Goal: Task Accomplishment & Management: Manage account settings

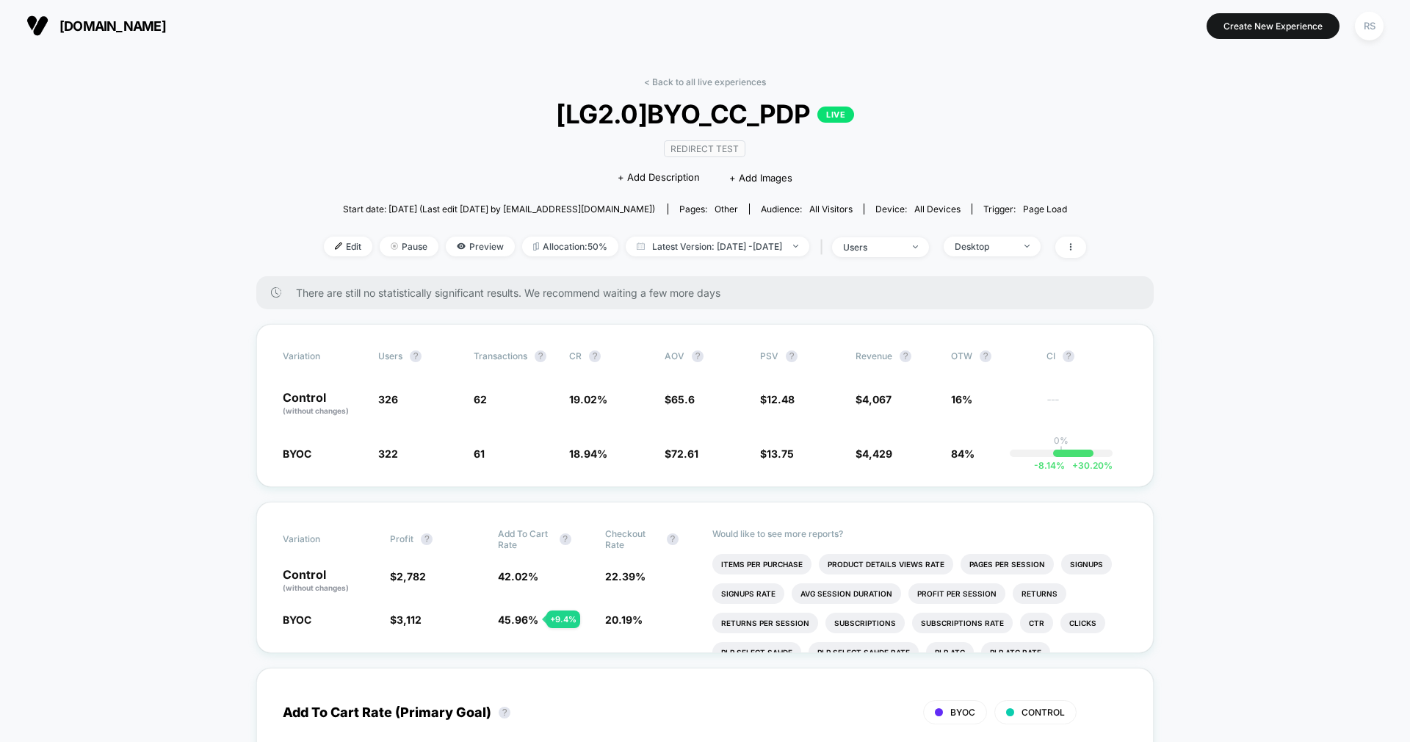
scroll to position [46, 0]
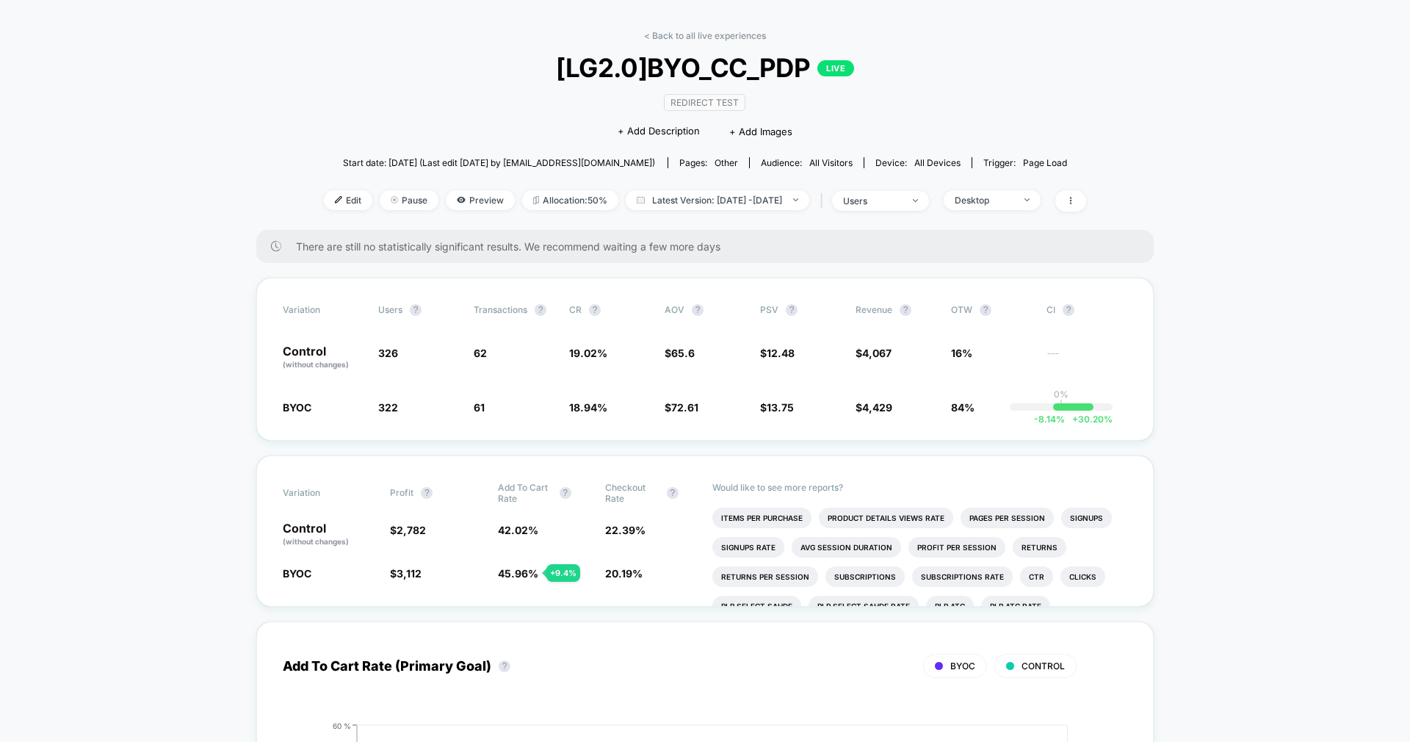
click at [682, 34] on link "< Back to all live experiences" at bounding box center [705, 35] width 122 height 11
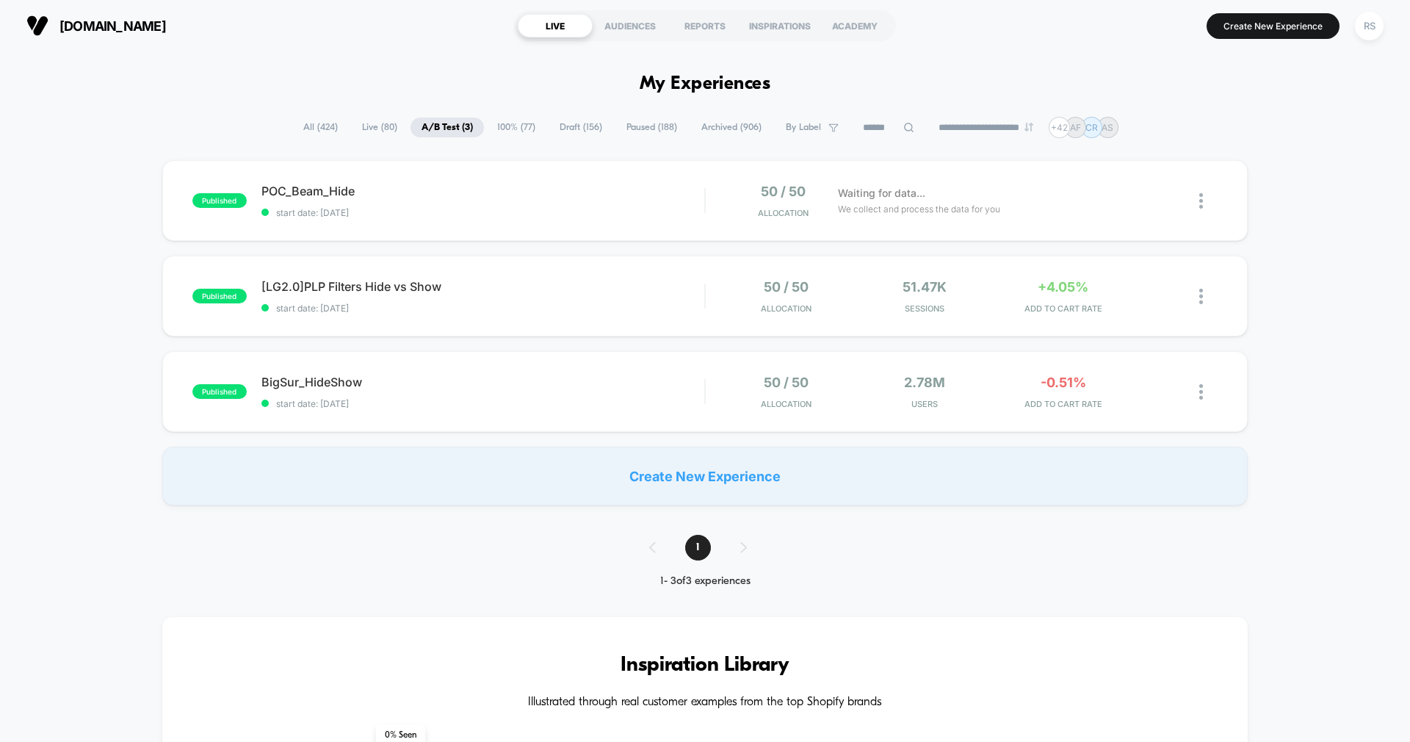
click at [641, 126] on span "Paused ( 188 )" at bounding box center [651, 127] width 73 height 20
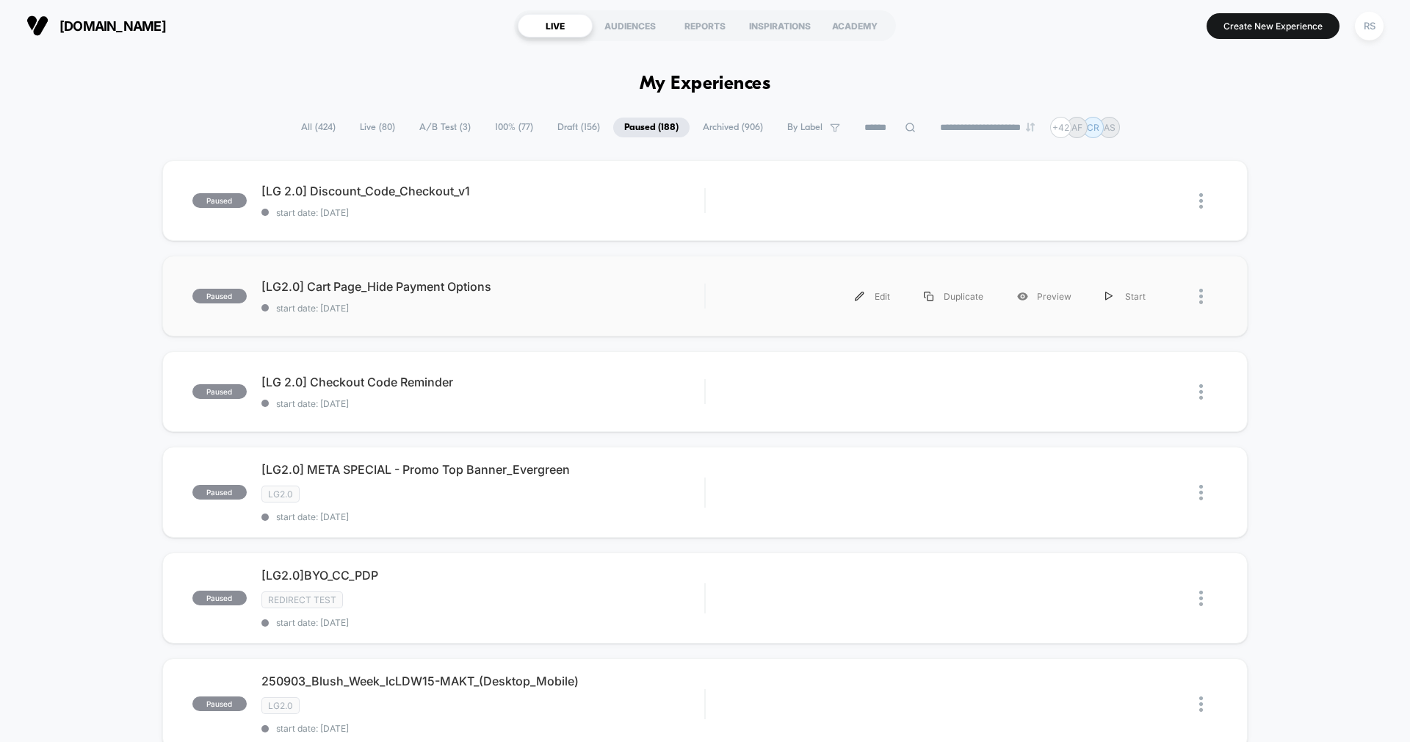
click at [590, 264] on div "paused [LG2.0] Cart Page_Hide Payment Options start date: 9/4/2025 Edit Duplica…" at bounding box center [704, 295] width 1085 height 81
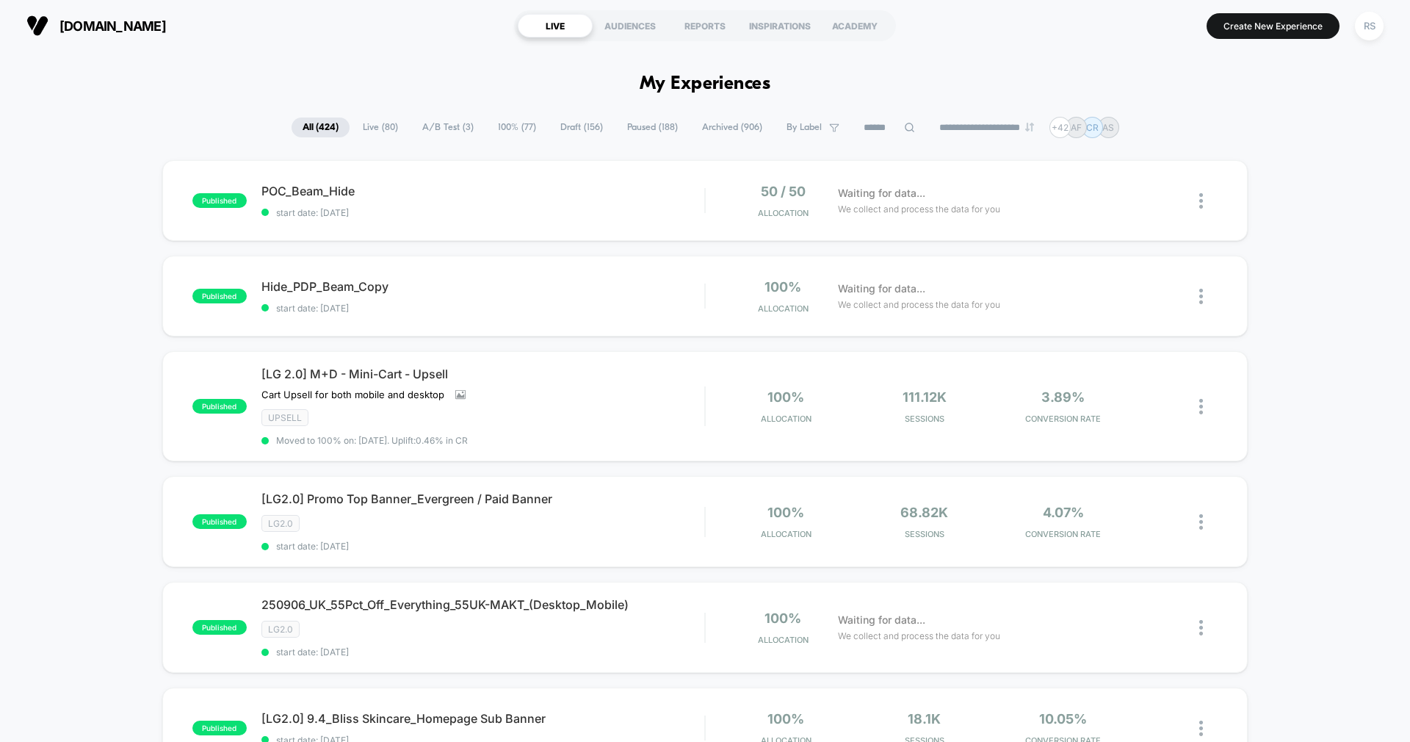
click at [441, 125] on span "A/B Test ( 3 )" at bounding box center [447, 127] width 73 height 20
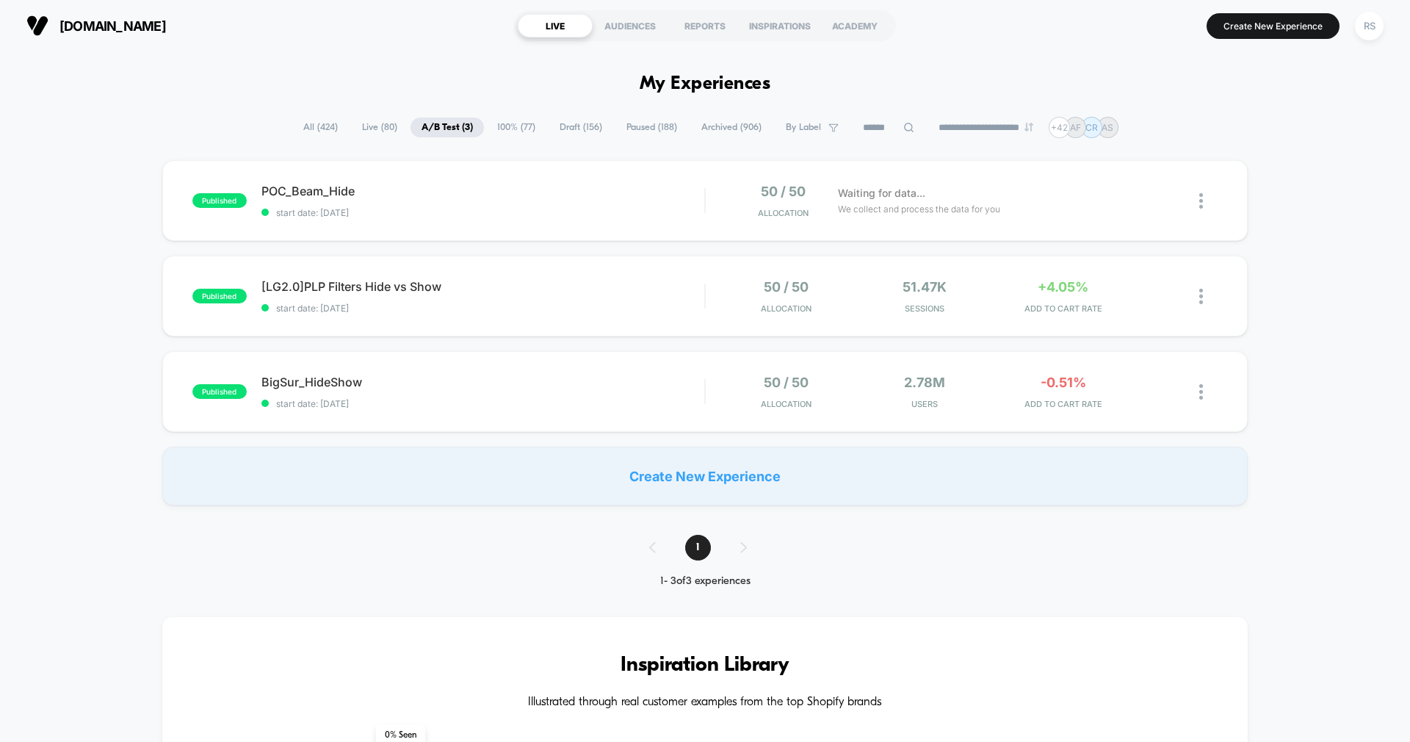
click at [381, 123] on span "Live ( 80 )" at bounding box center [379, 127] width 57 height 20
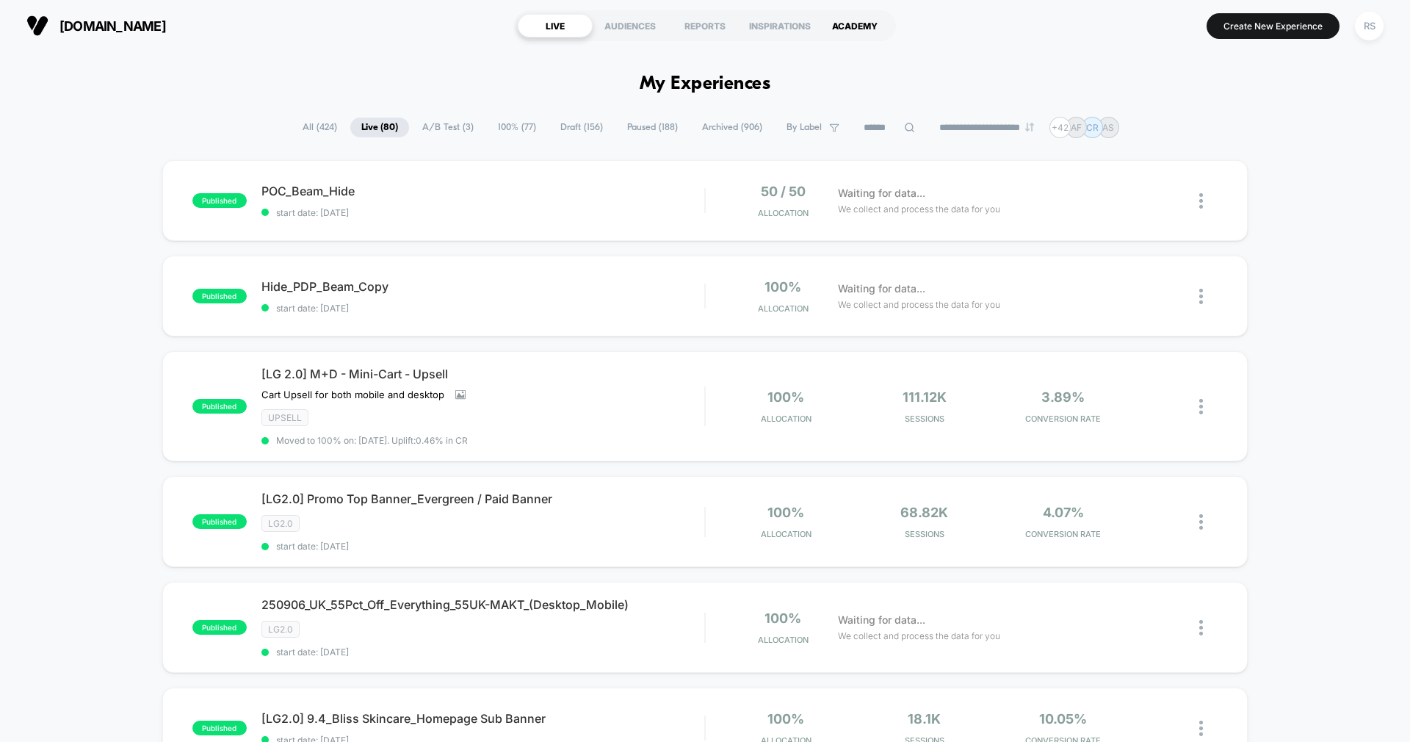
click at [867, 35] on div "ACADEMY" at bounding box center [854, 25] width 75 height 23
click at [853, 28] on div "ACADEMY" at bounding box center [854, 25] width 75 height 23
click at [762, 34] on div "INSPIRATIONS" at bounding box center [779, 25] width 75 height 23
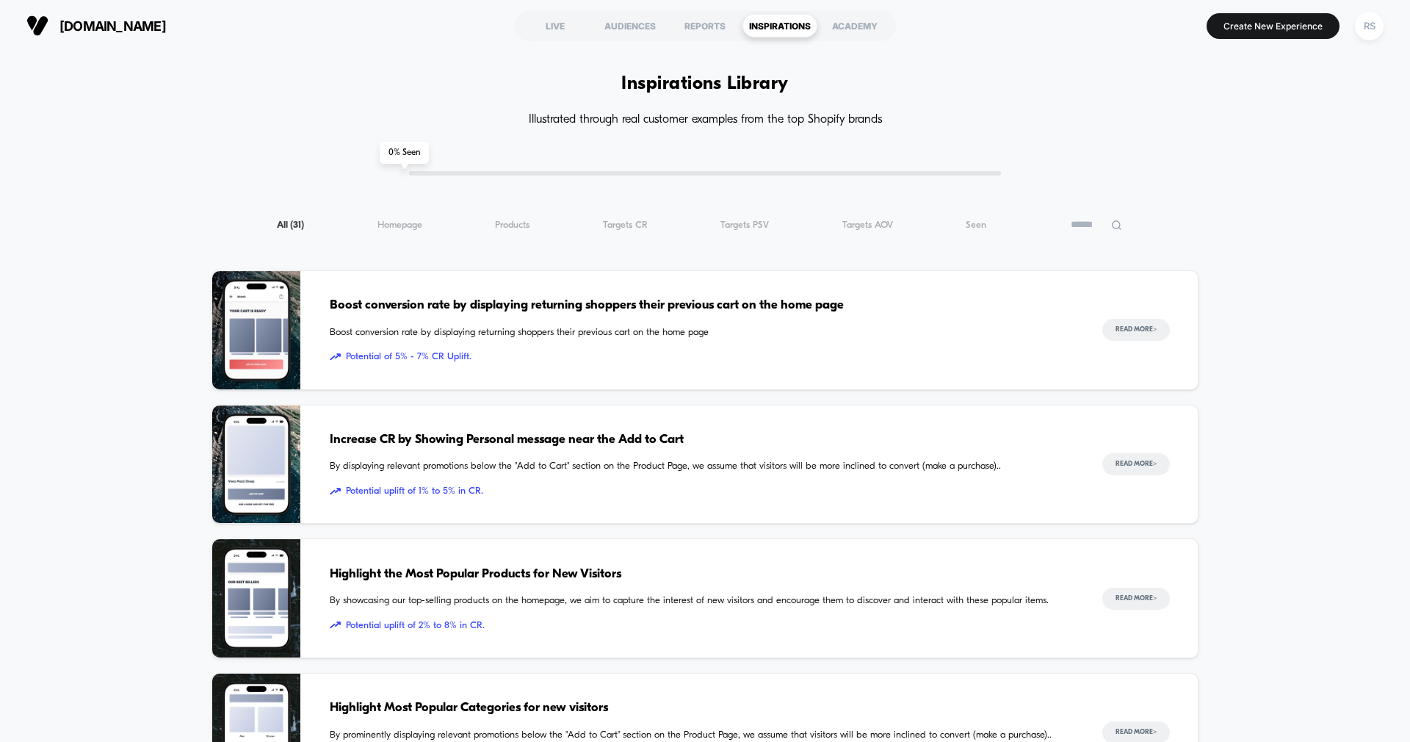
click at [1073, 225] on input at bounding box center [1095, 225] width 73 height 18
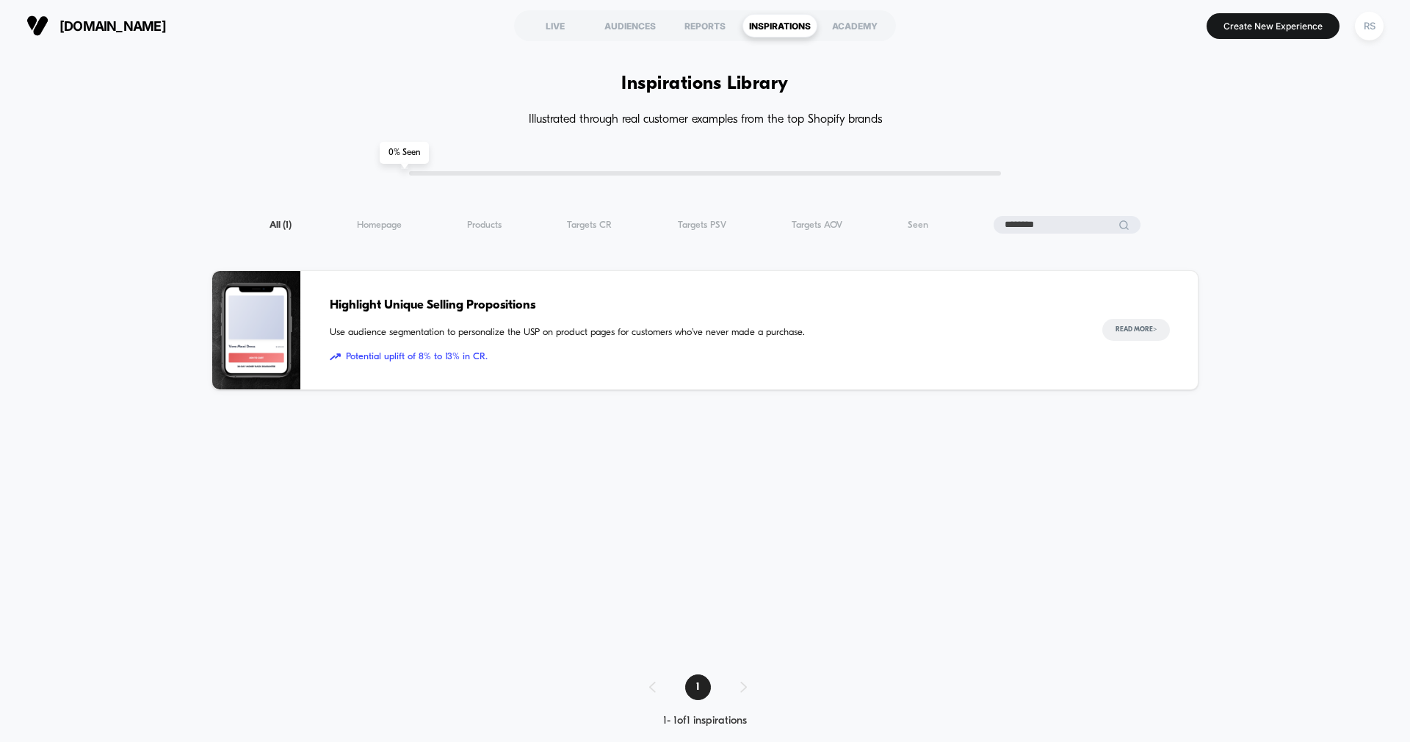
type input "********"
click at [818, 325] on div "Highlight Unique Selling Propositions Use audience segmentation to personalize …" at bounding box center [701, 330] width 743 height 118
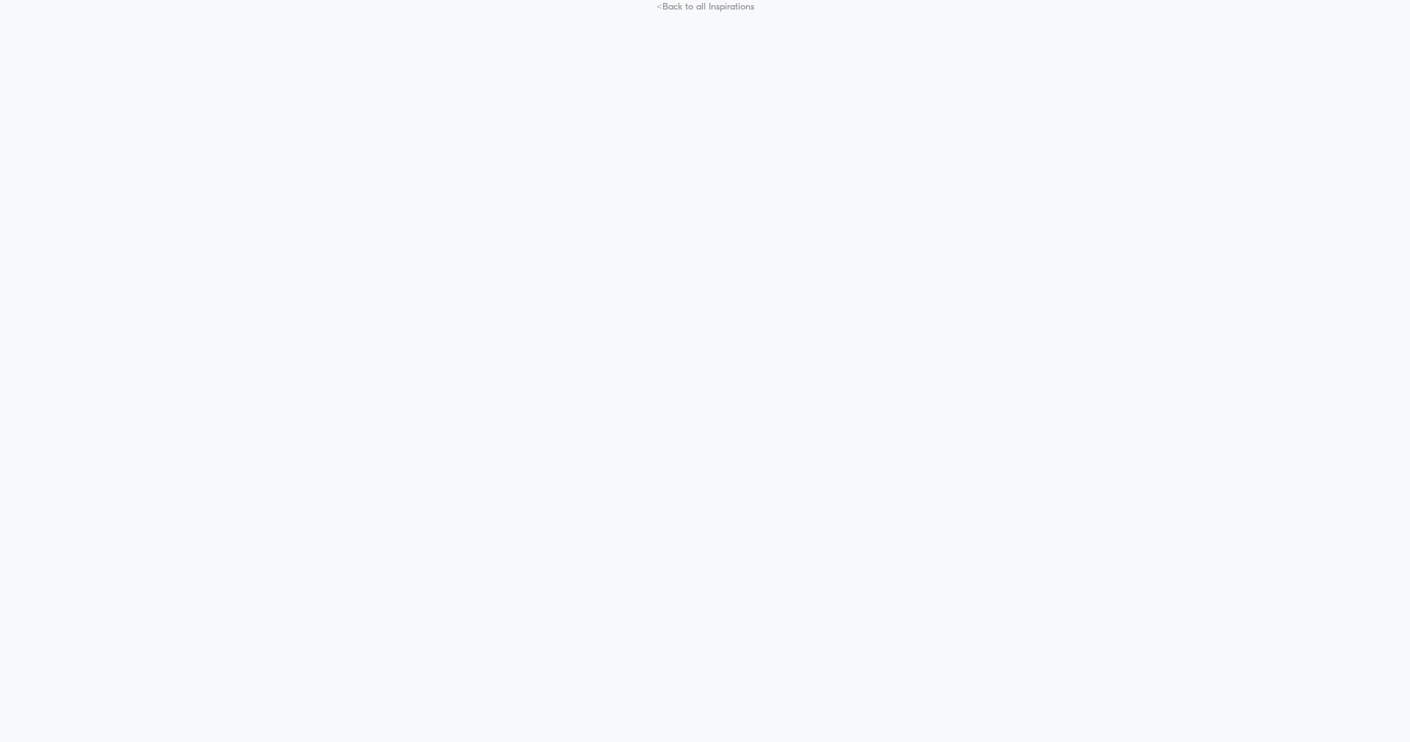
scroll to position [70, 0]
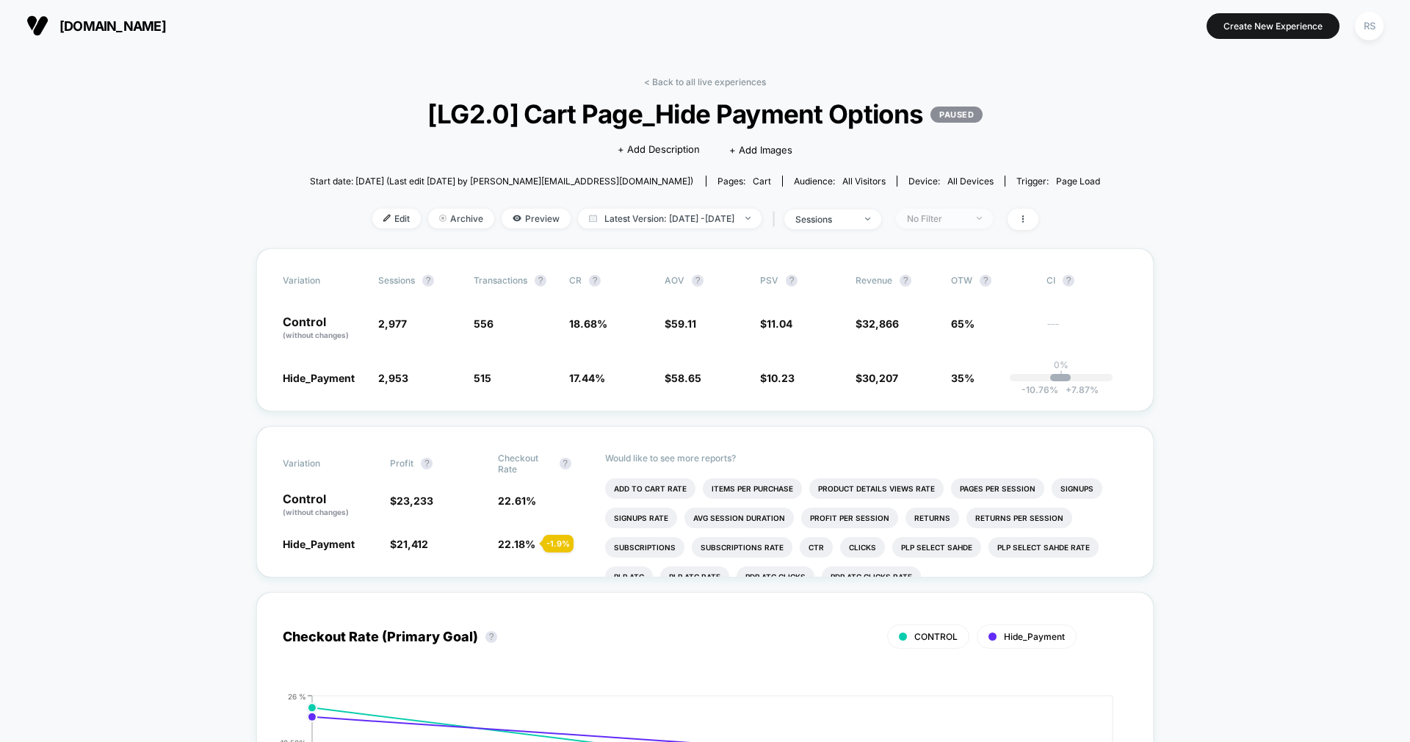
click at [965, 213] on div "No Filter" at bounding box center [936, 218] width 59 height 11
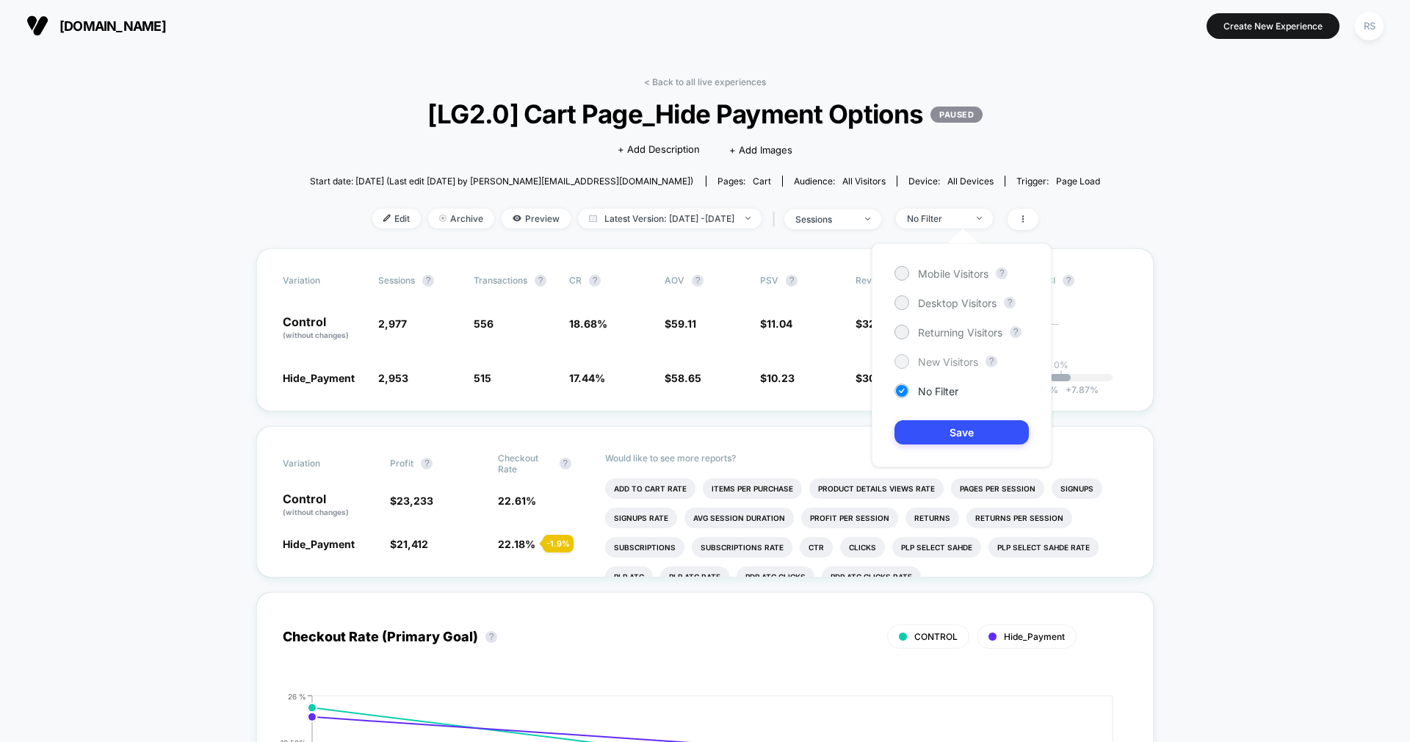
click at [929, 359] on span "New Visitors" at bounding box center [948, 361] width 60 height 12
click at [941, 441] on button "Save" at bounding box center [961, 432] width 134 height 24
